Goal: Information Seeking & Learning: Find specific fact

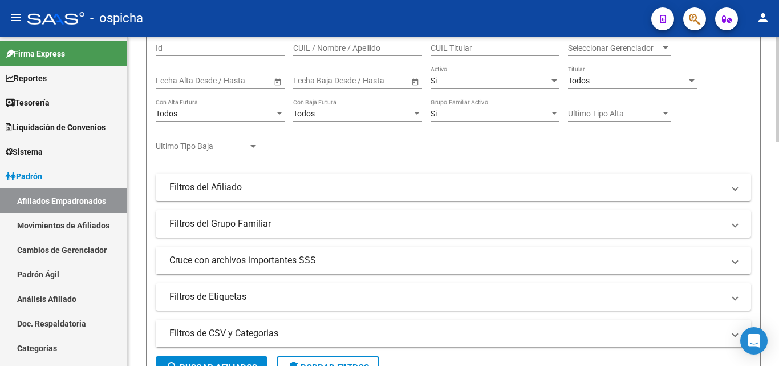
scroll to position [114, 0]
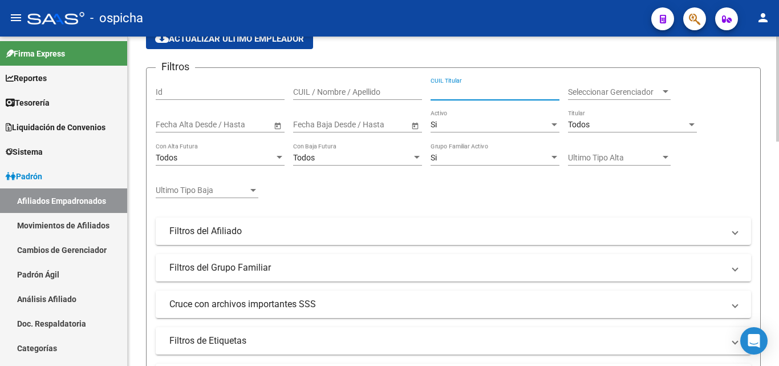
click at [478, 93] on input "CUIL Titular" at bounding box center [495, 92] width 129 height 10
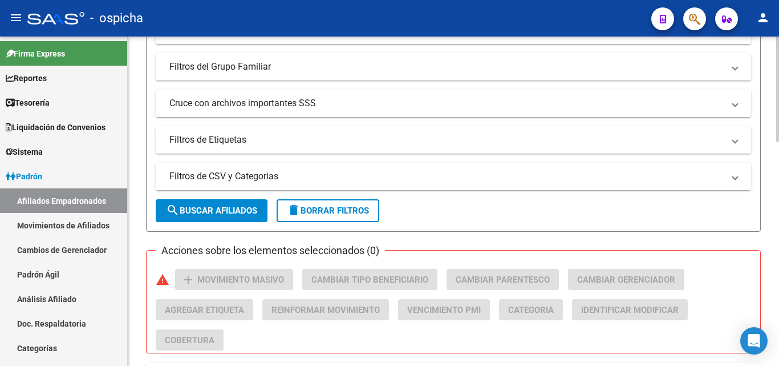
scroll to position [342, 0]
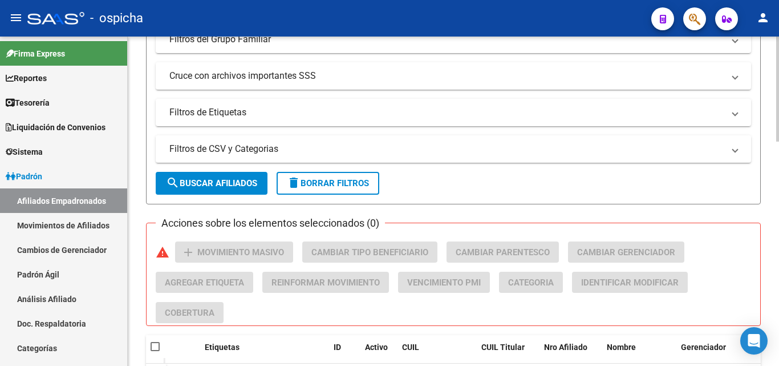
type input "27186042404"
click at [240, 188] on button "search Buscar Afiliados" at bounding box center [212, 183] width 112 height 23
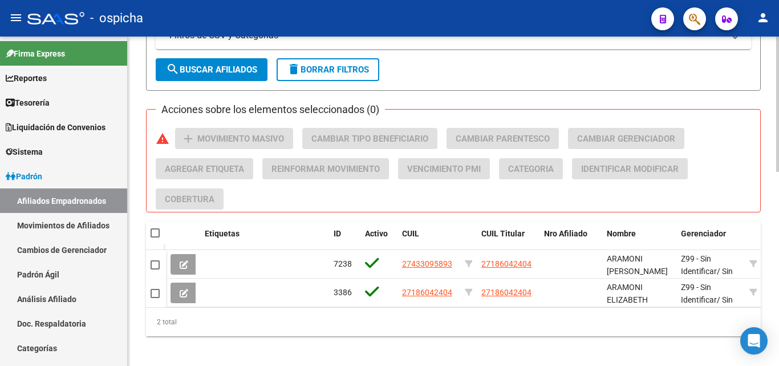
scroll to position [456, 0]
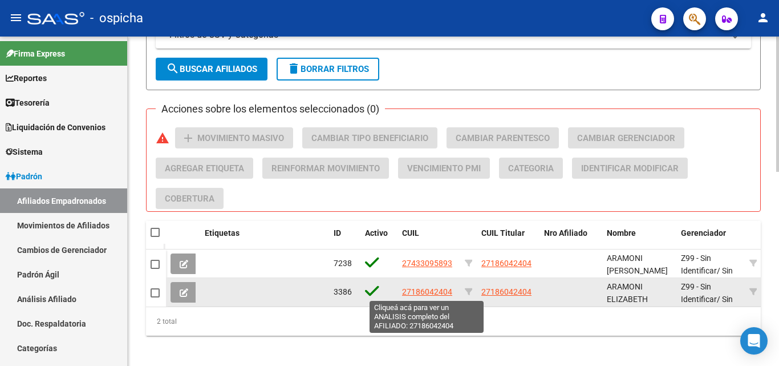
click at [431, 291] on span "27186042404" at bounding box center [427, 291] width 50 height 9
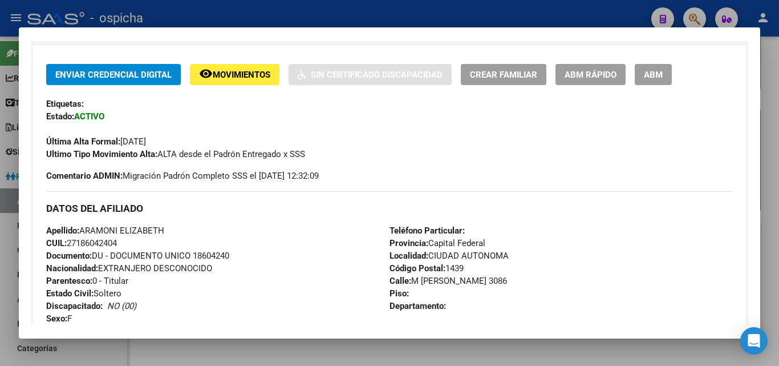
scroll to position [285, 0]
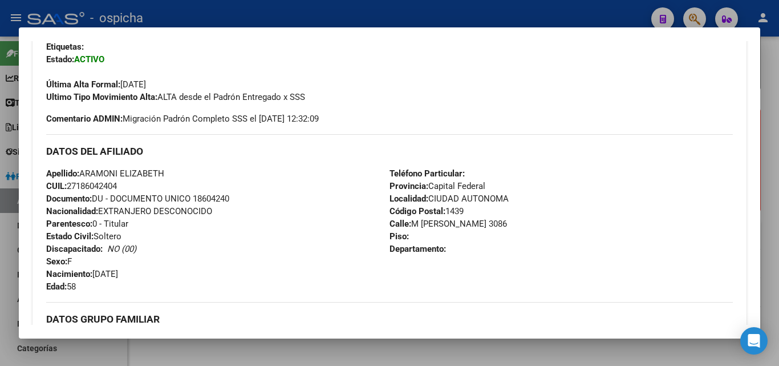
drag, startPoint x: 48, startPoint y: 153, endPoint x: 457, endPoint y: 249, distance: 420.1
click at [457, 249] on div "DATOS DEL AFILIADO Apellido: ARAMONI [PERSON_NAME]: 27186042404 Documento: DU -…" at bounding box center [389, 213] width 687 height 159
copy div "DATOS DEL AFILIADO Apellido: ARAMONI [PERSON_NAME]: 27186042404 Documento: DU -…"
click at [297, 222] on div "Apellido: ARAMONI [PERSON_NAME]: 27186042404 Documento: DU - DOCUMENTO UNICO 18…" at bounding box center [217, 229] width 343 height 125
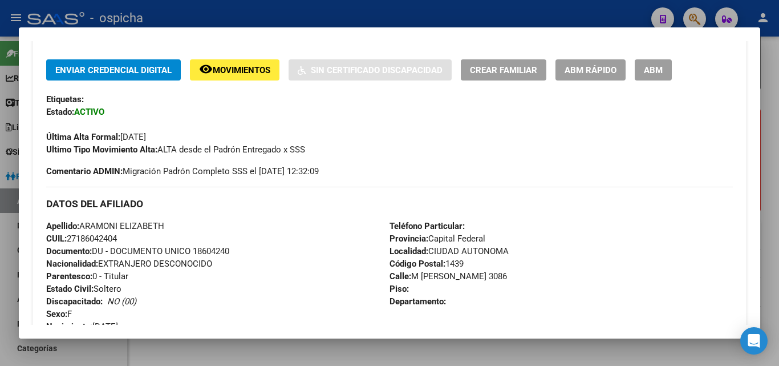
scroll to position [228, 0]
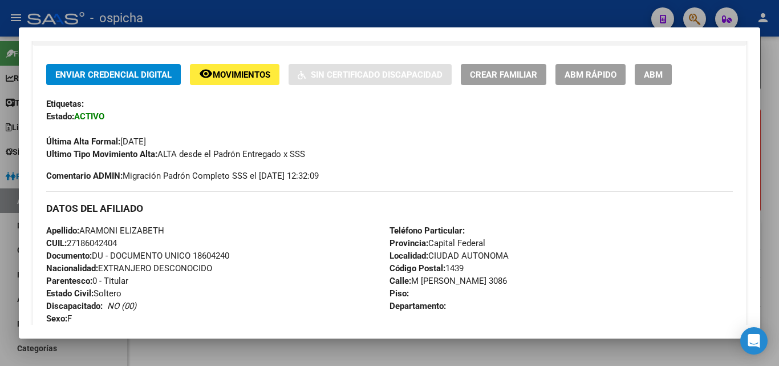
click at [348, 15] on div at bounding box center [389, 183] width 779 height 366
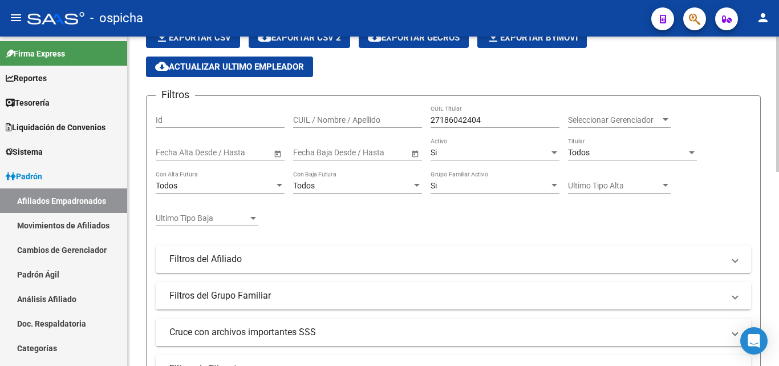
scroll to position [57, 0]
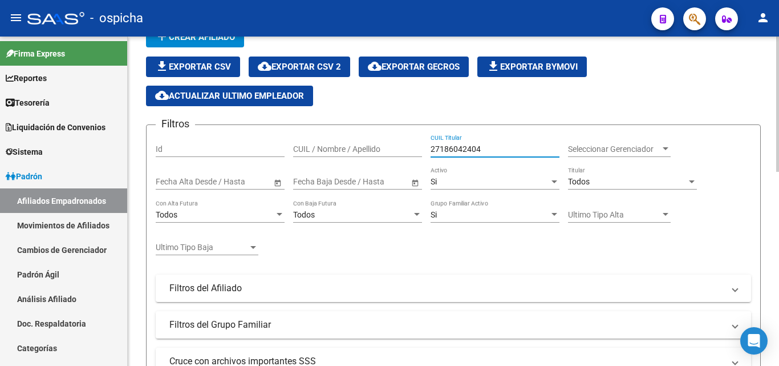
drag, startPoint x: 482, startPoint y: 150, endPoint x: 432, endPoint y: 155, distance: 51.0
click at [432, 155] on div "27186042404 CUIL Titular" at bounding box center [495, 145] width 129 height 23
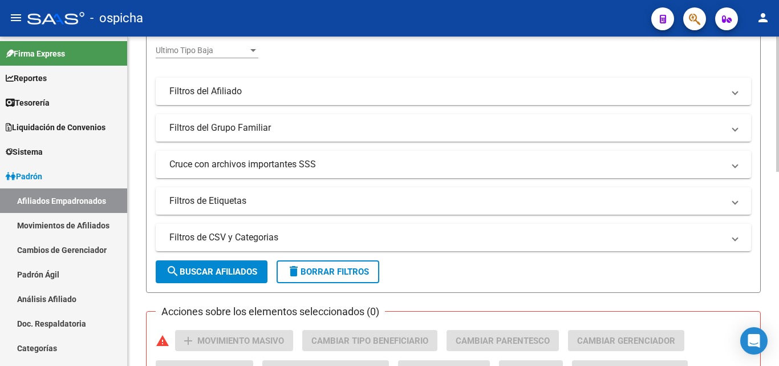
scroll to position [285, 0]
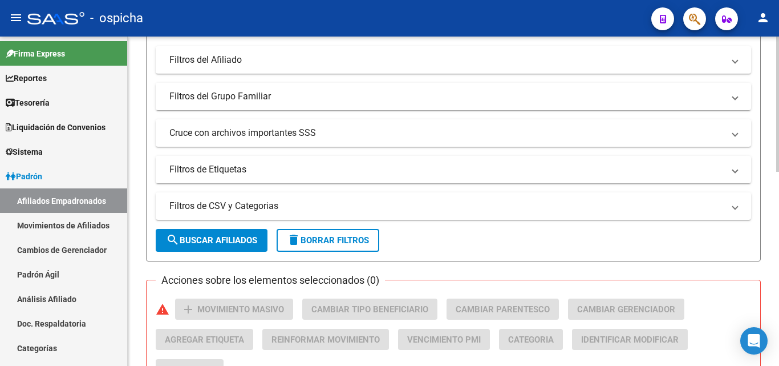
type input "27236265833"
click at [238, 240] on span "search Buscar Afiliados" at bounding box center [211, 240] width 91 height 10
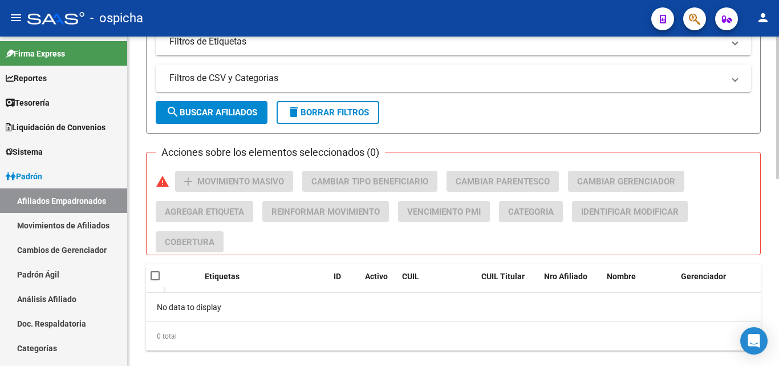
scroll to position [434, 0]
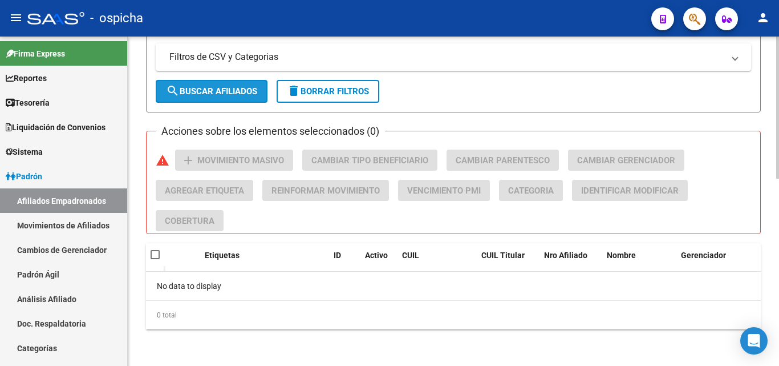
click at [248, 95] on span "search Buscar Afiliados" at bounding box center [211, 91] width 91 height 10
